Goal: Navigation & Orientation: Find specific page/section

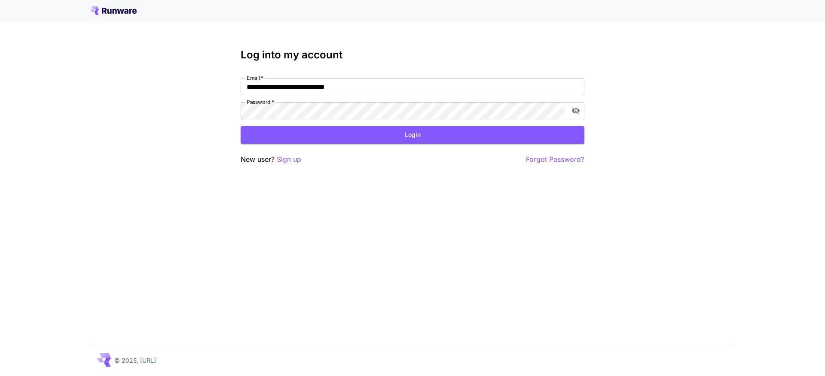
click at [367, 140] on button "Login" at bounding box center [413, 135] width 344 height 18
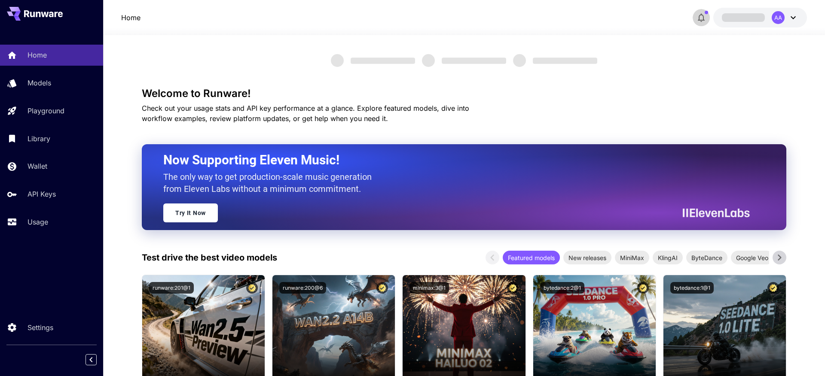
click at [698, 18] on icon "button" at bounding box center [701, 17] width 10 height 10
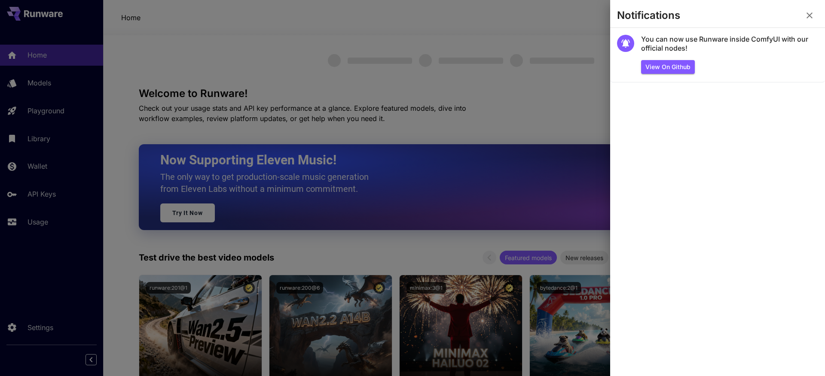
click at [698, 18] on section "Notifications" at bounding box center [717, 17] width 215 height 21
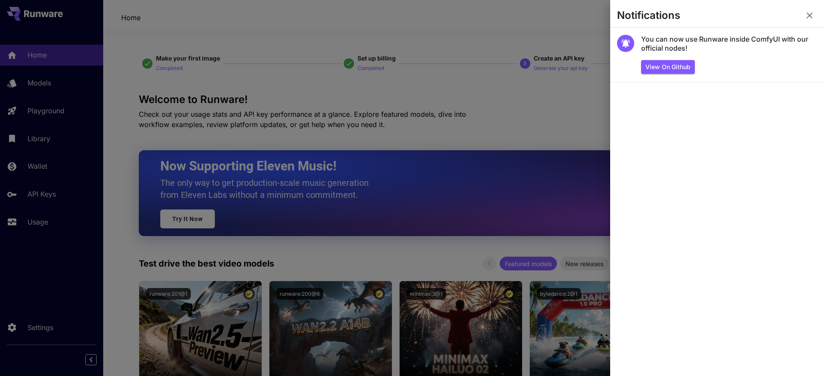
click at [810, 15] on icon "button" at bounding box center [809, 15] width 6 height 6
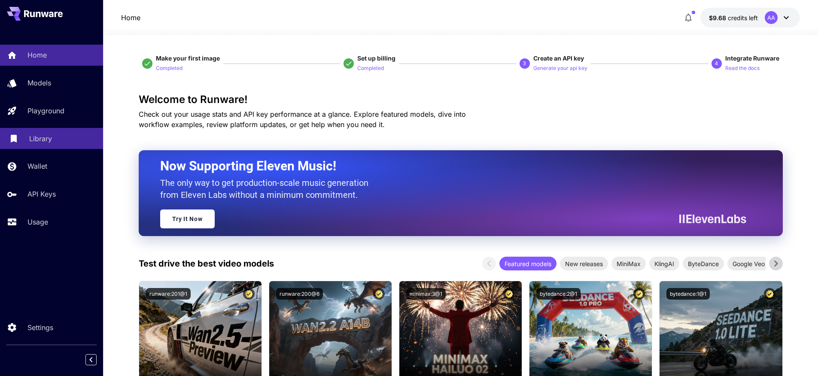
click at [51, 144] on p "Library" at bounding box center [40, 139] width 23 height 10
